Goal: Book appointment/travel/reservation

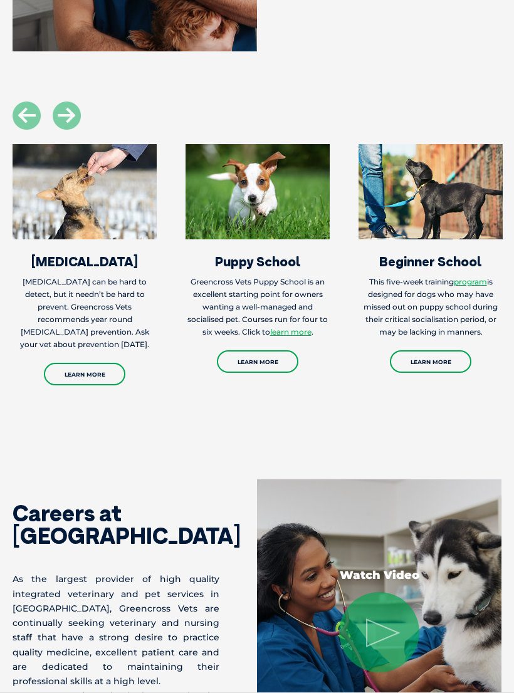
scroll to position [1229, 0]
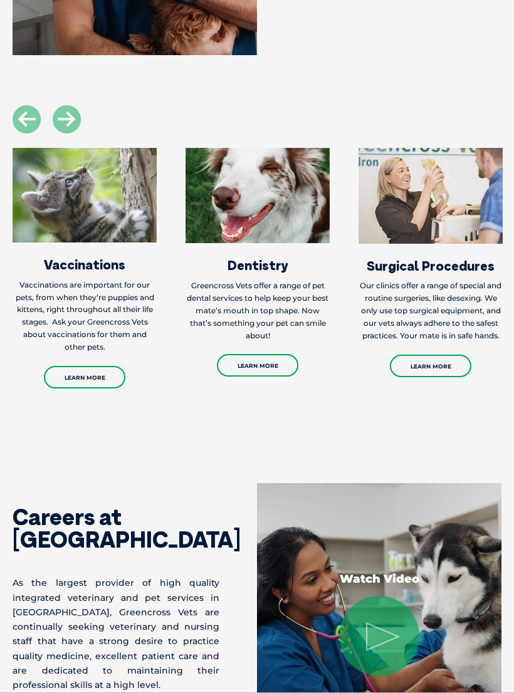
click at [448, 215] on img at bounding box center [430, 196] width 144 height 96
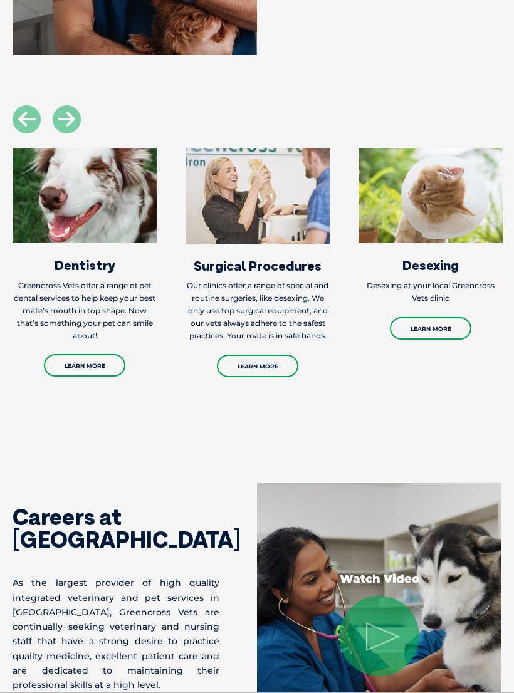
click at [437, 330] on link "Learn More" at bounding box center [430, 328] width 81 height 23
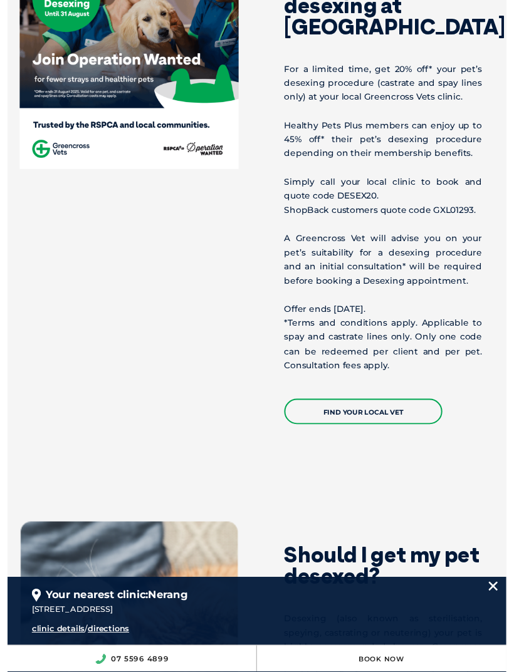
scroll to position [794, 0]
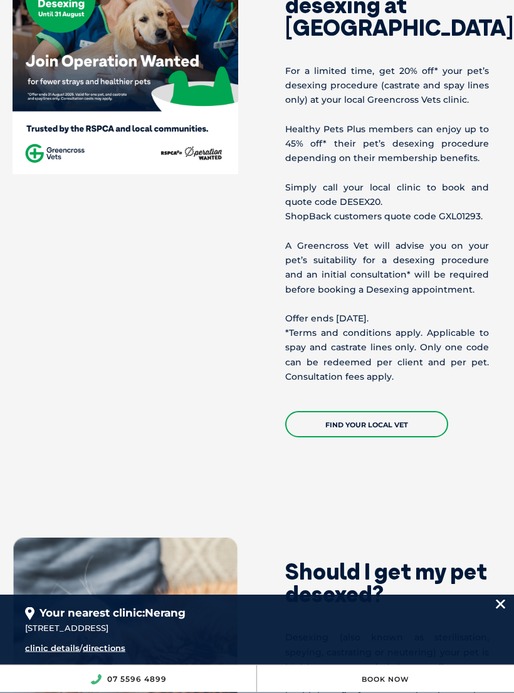
click at [383, 437] on link "Find your local vet" at bounding box center [366, 425] width 163 height 26
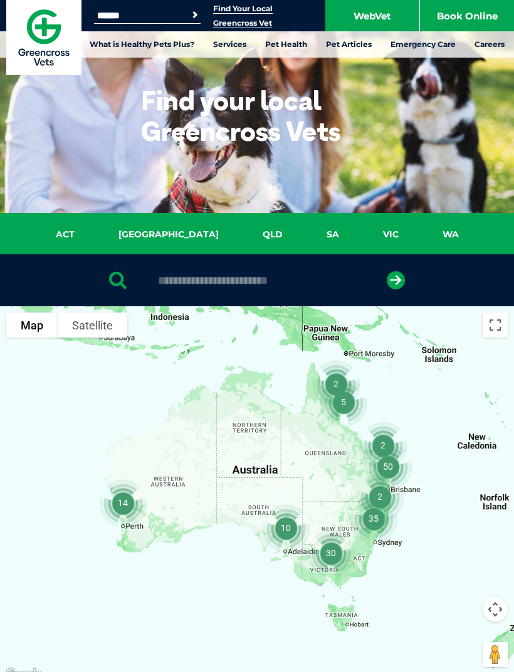
click at [244, 241] on link "QLD" at bounding box center [273, 234] width 64 height 14
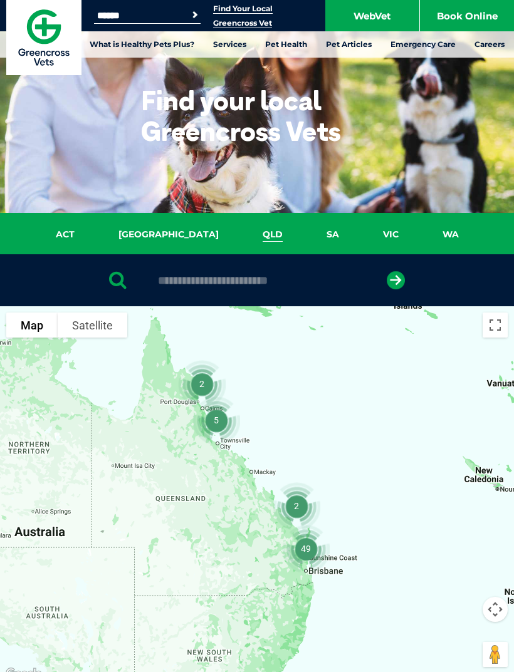
click at [243, 274] on input "text" at bounding box center [257, 280] width 210 height 13
type input "******"
click at [397, 285] on icon "submit" at bounding box center [396, 280] width 18 height 18
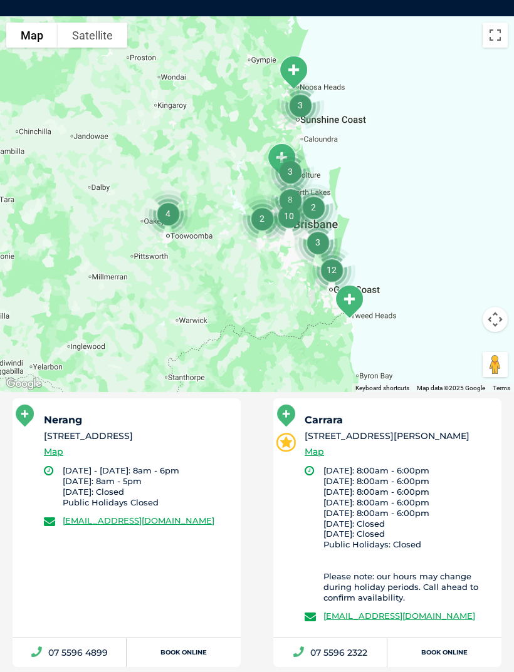
scroll to position [292, 0]
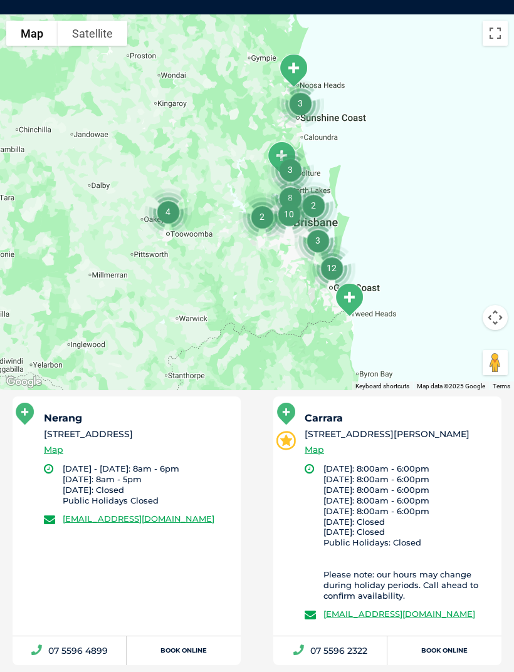
click at [106, 417] on h5 "Nerang" at bounding box center [136, 418] width 185 height 10
click at [30, 414] on icon at bounding box center [25, 414] width 18 height 22
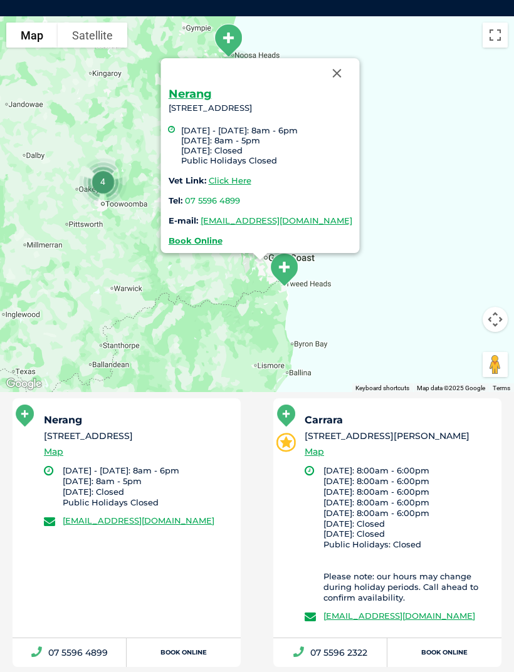
scroll to position [287, 0]
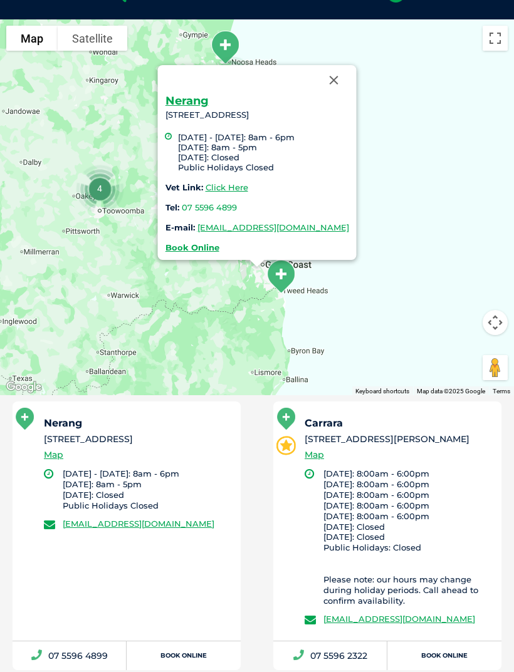
click at [187, 248] on strong "Book Online" at bounding box center [192, 247] width 54 height 10
